Goal: Transaction & Acquisition: Purchase product/service

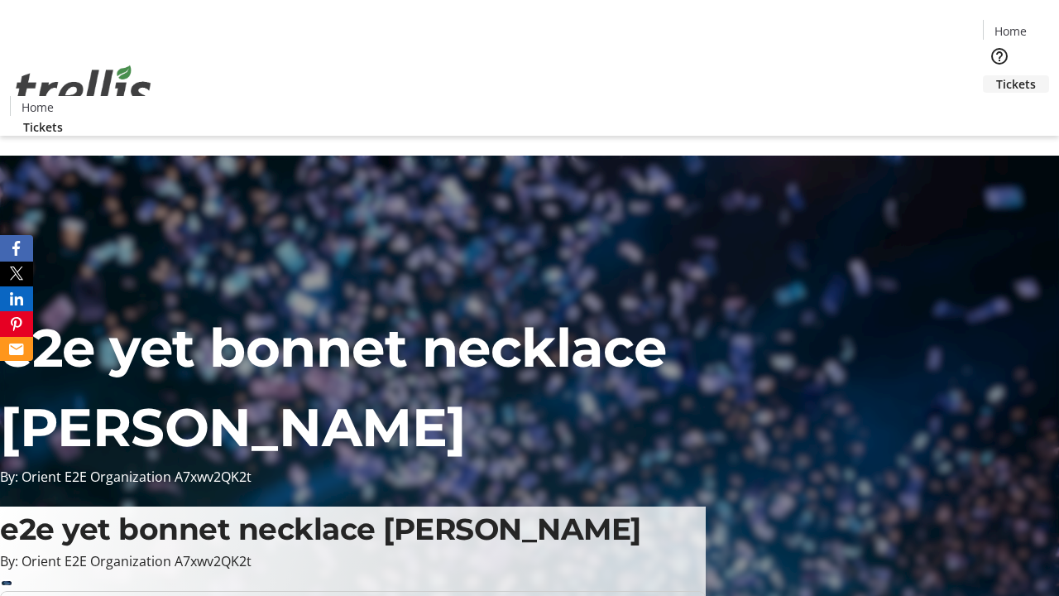
click at [996, 75] on span "Tickets" at bounding box center [1016, 83] width 40 height 17
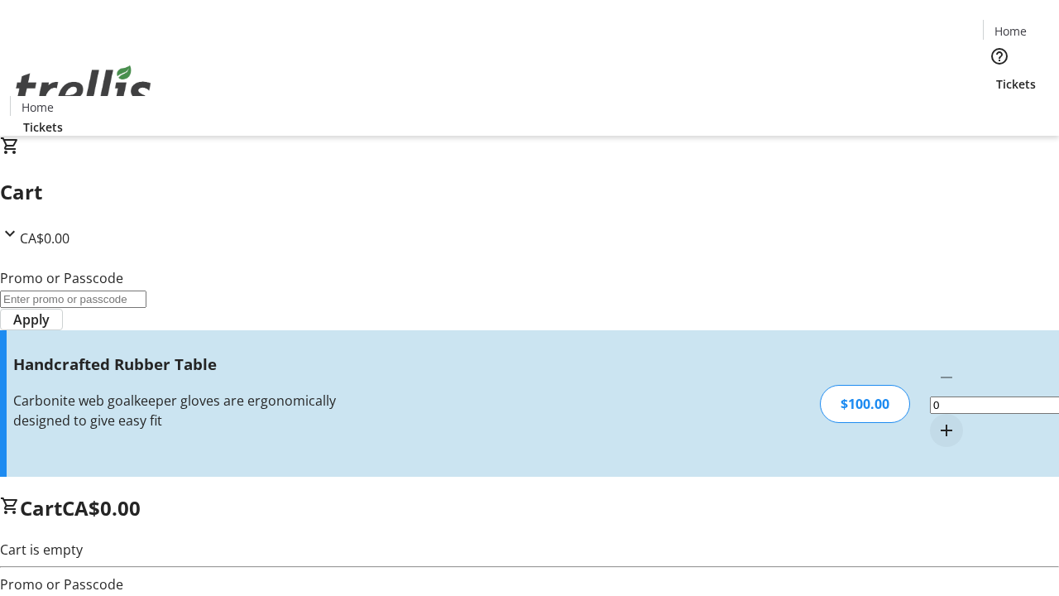
click at [936, 420] on mat-icon "Increment by one" at bounding box center [946, 430] width 20 height 20
type input "1"
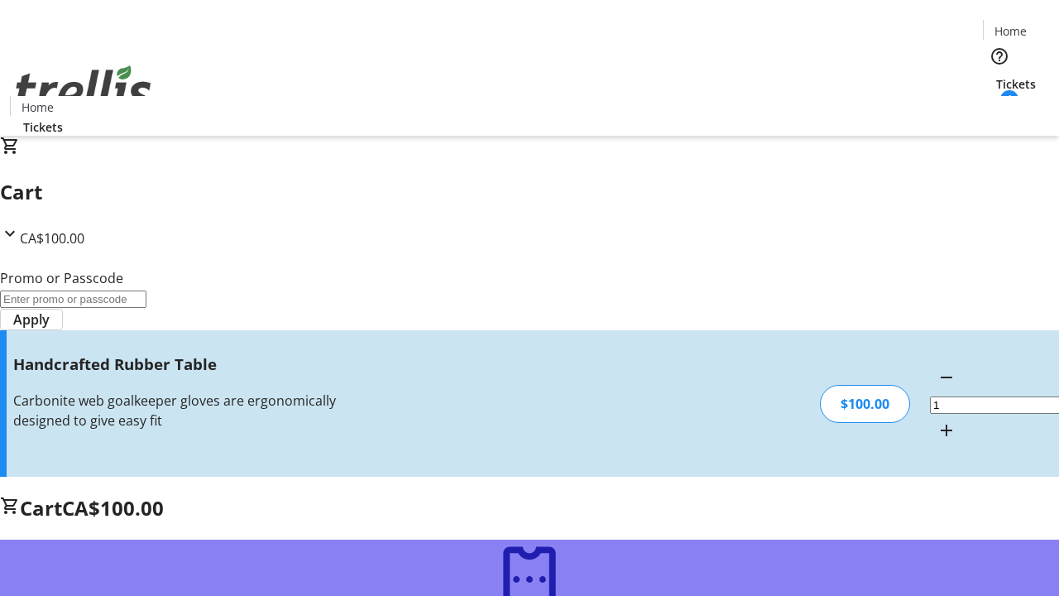
type input "FREE"
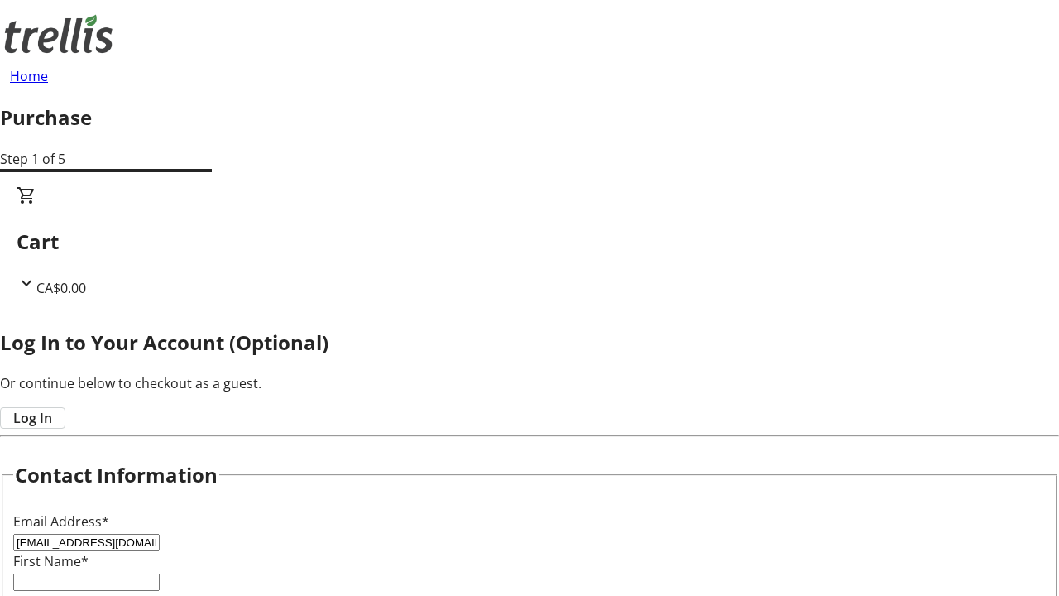
type input "[EMAIL_ADDRESS][DOMAIN_NAME]"
type input "[PERSON_NAME]"
